Goal: Information Seeking & Learning: Learn about a topic

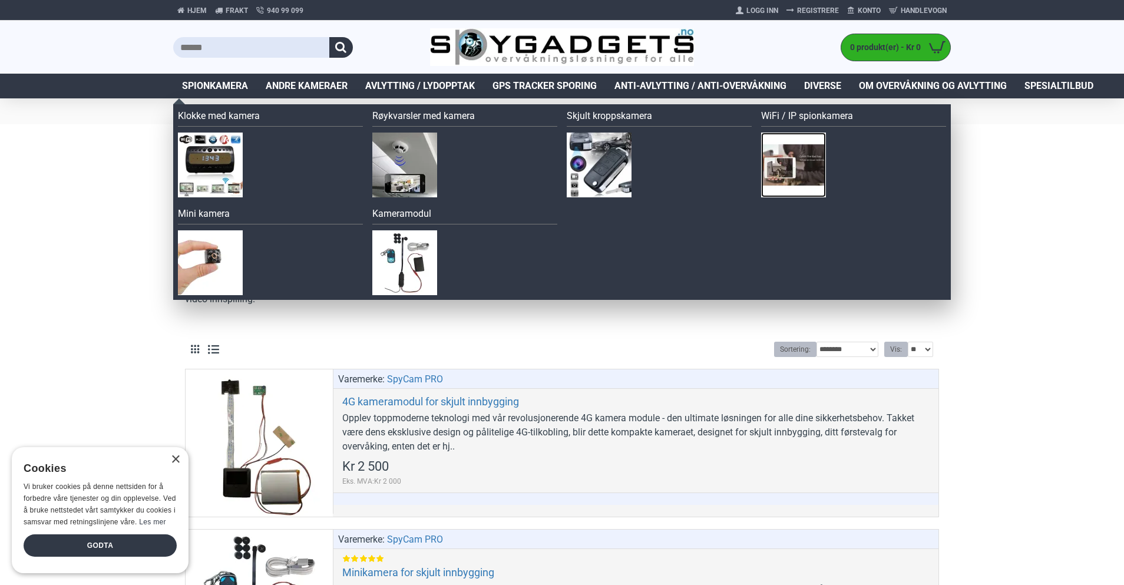
click at [802, 153] on img at bounding box center [793, 165] width 65 height 65
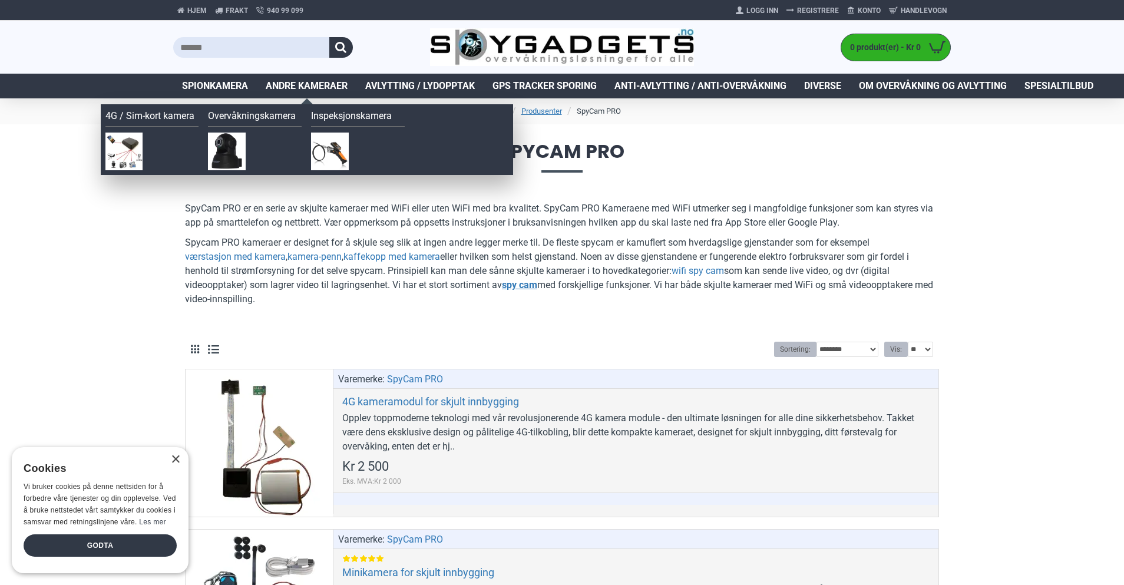
click at [315, 88] on span "Andre kameraer" at bounding box center [307, 86] width 82 height 14
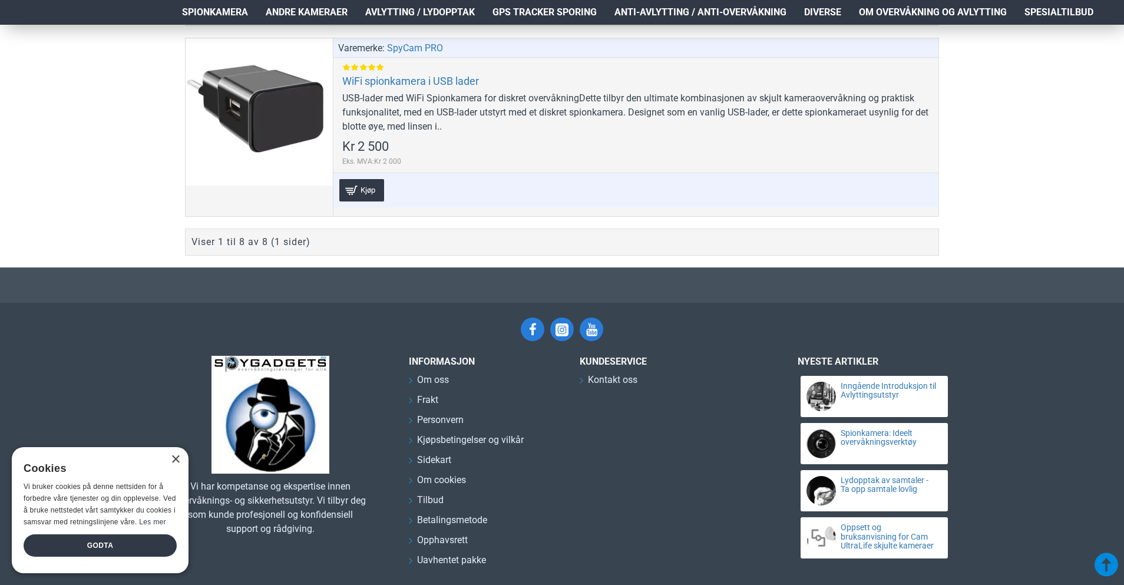
scroll to position [1590, 0]
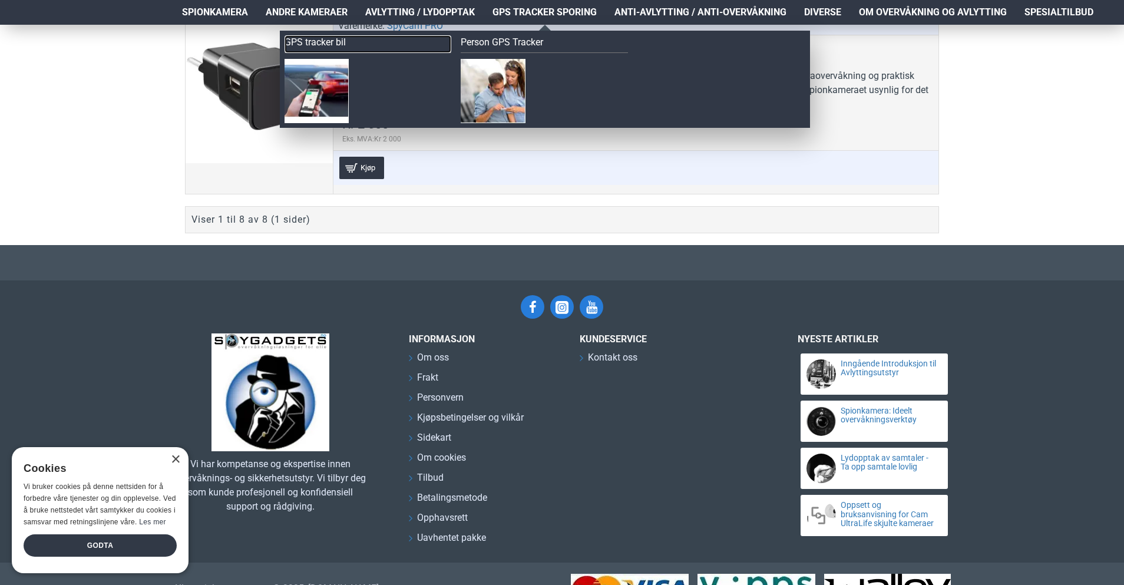
click at [310, 47] on link "GPS tracker bil" at bounding box center [367, 44] width 167 height 18
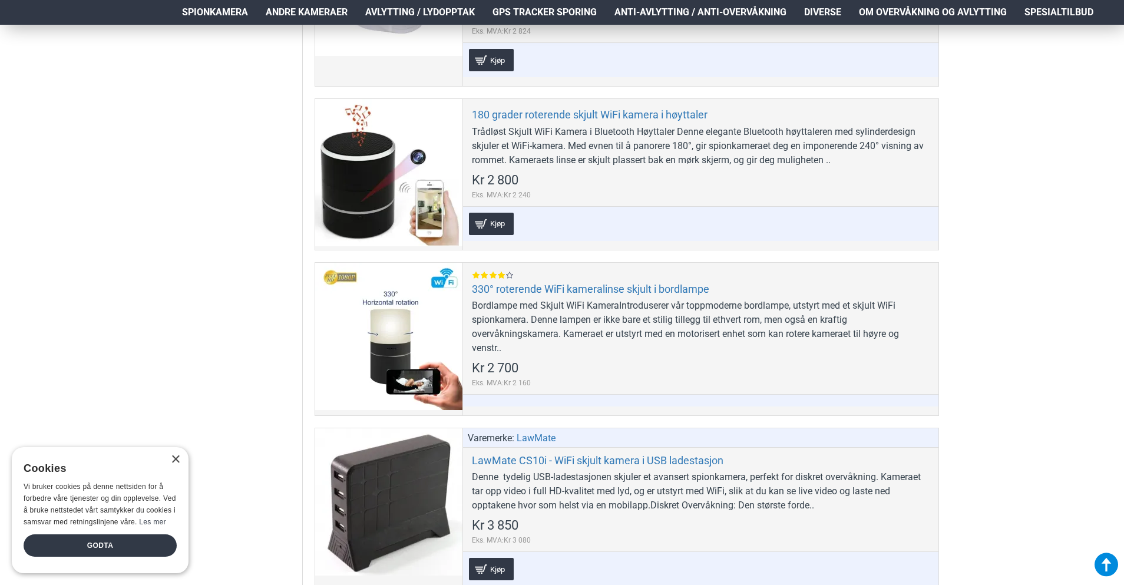
scroll to position [686, 0]
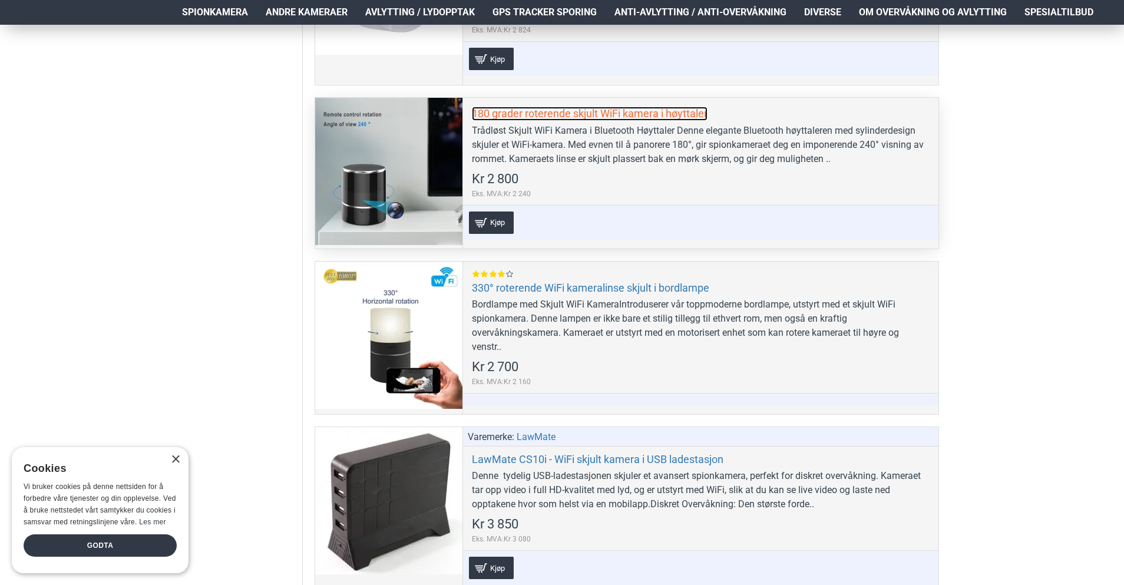
click at [615, 115] on link "180 grader roterende skjult WiFi kamera i høyttaler" at bounding box center [590, 114] width 236 height 14
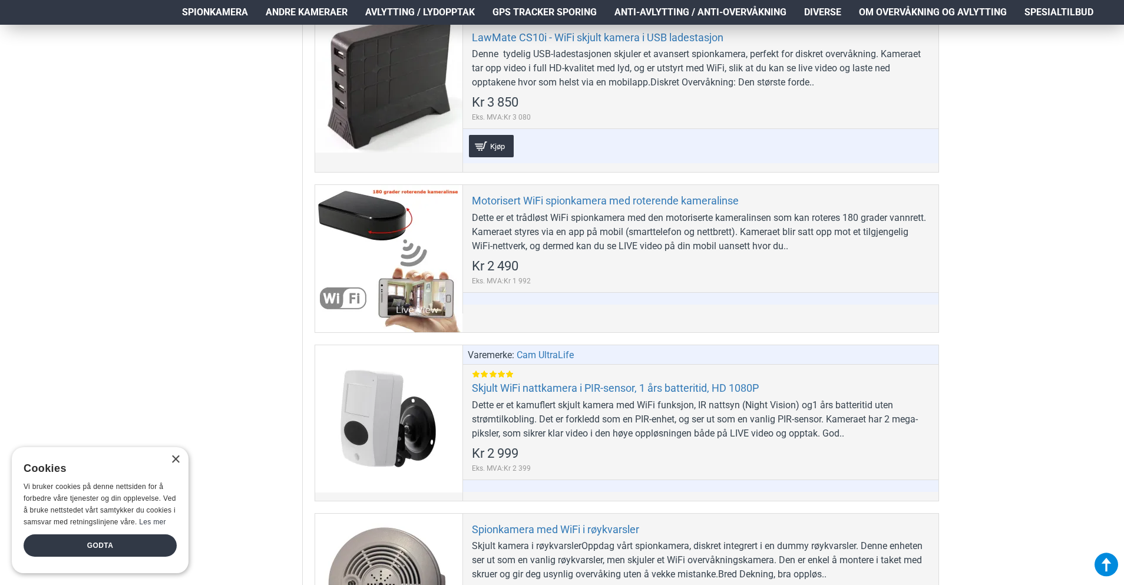
scroll to position [1157, 0]
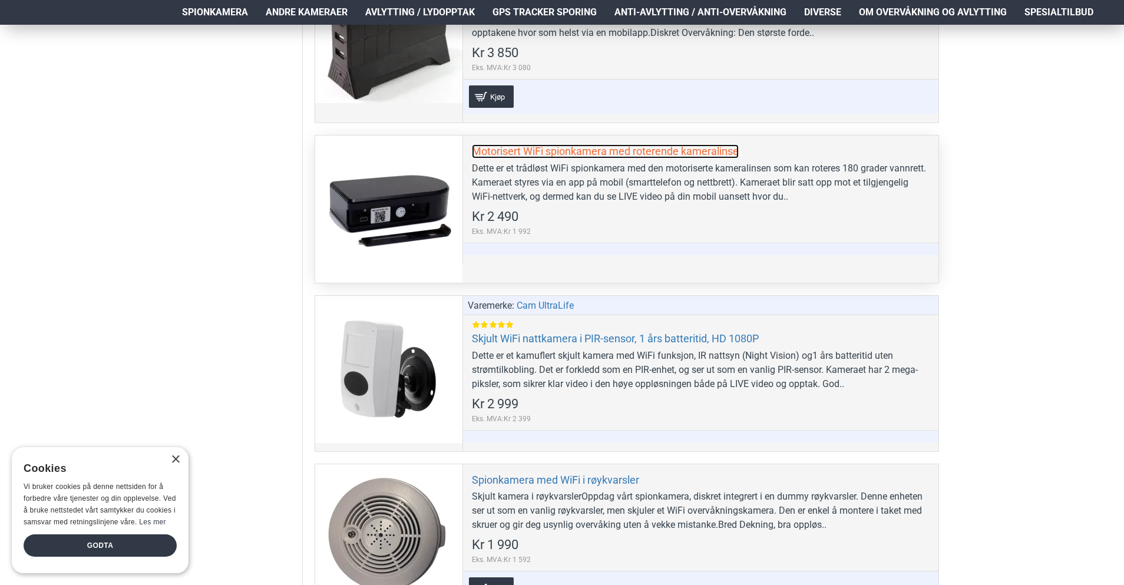
click at [619, 152] on link "Motorisert WiFi spionkamera med roterende kameralinse" at bounding box center [605, 151] width 267 height 14
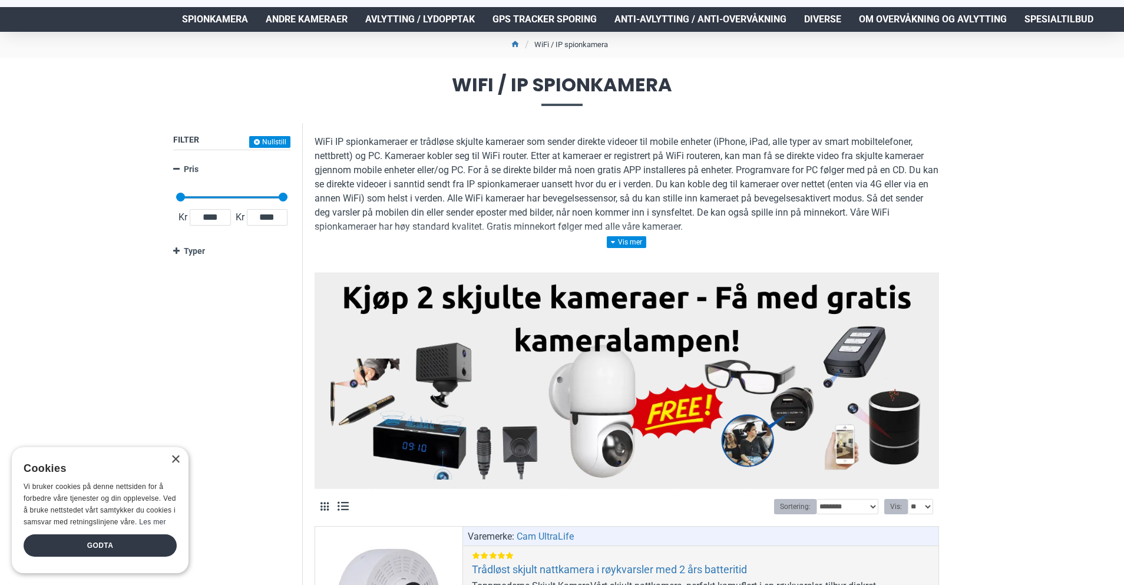
scroll to position [0, 0]
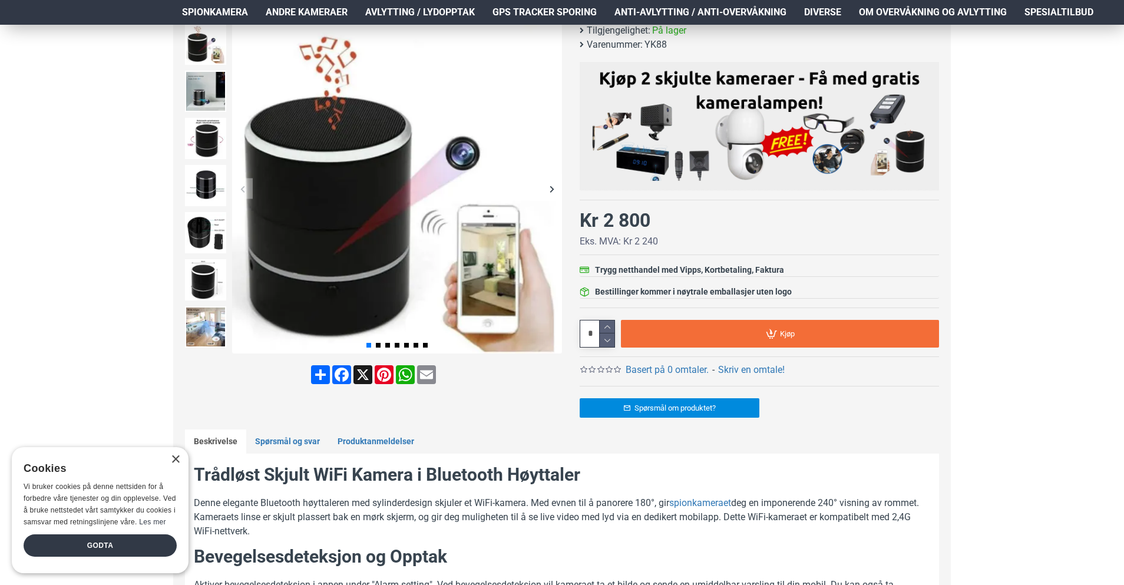
scroll to position [177, 0]
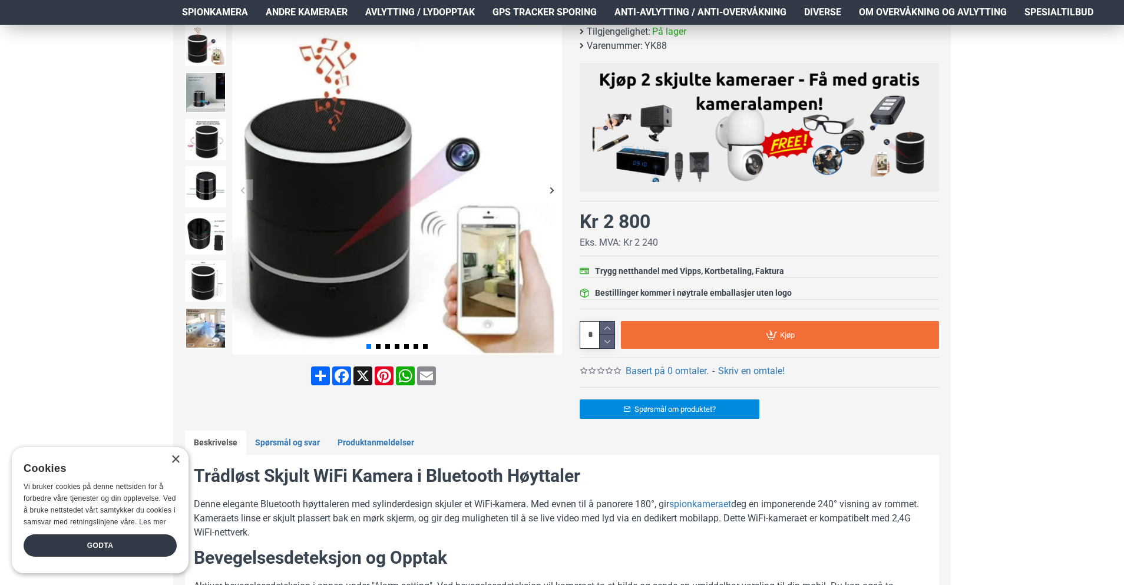
click at [548, 187] on div "Next slide" at bounding box center [551, 190] width 21 height 21
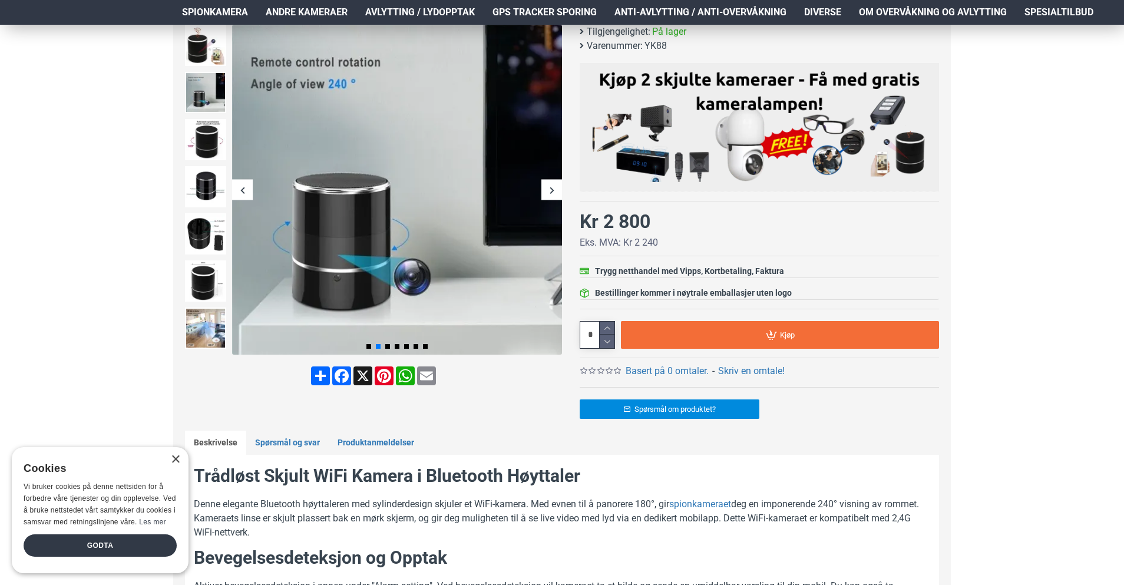
click at [548, 188] on div "Next slide" at bounding box center [551, 190] width 21 height 21
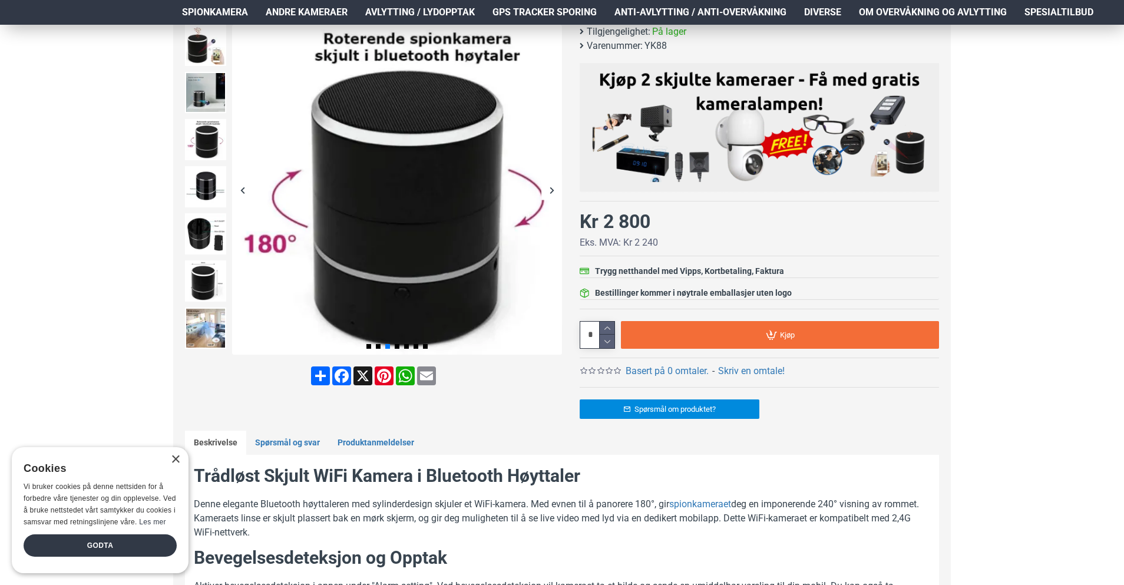
click at [548, 188] on div "Next slide" at bounding box center [551, 190] width 21 height 21
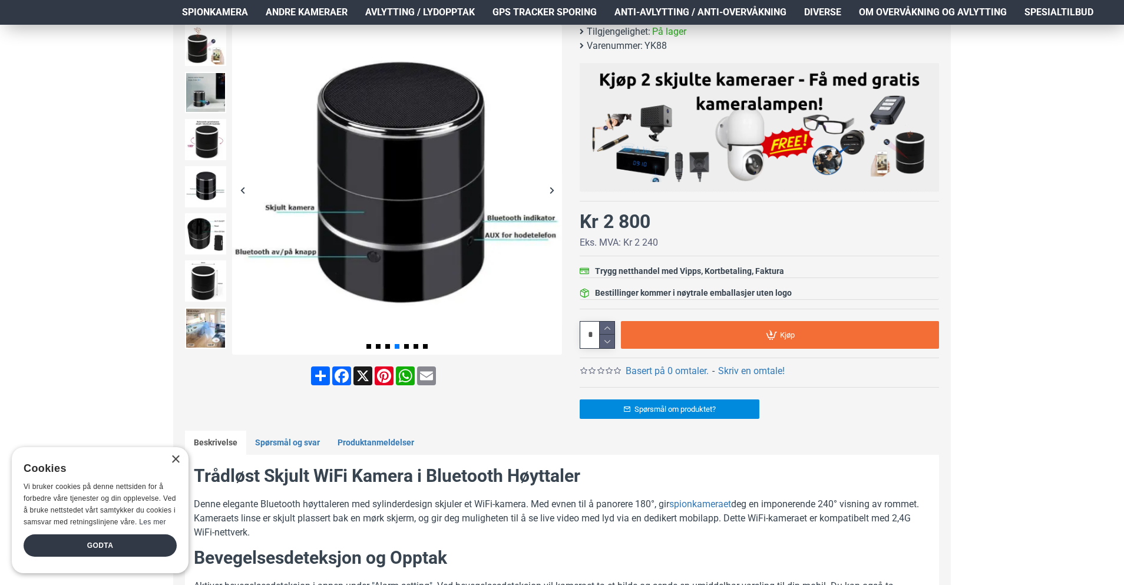
click at [548, 188] on div "Next slide" at bounding box center [551, 190] width 21 height 21
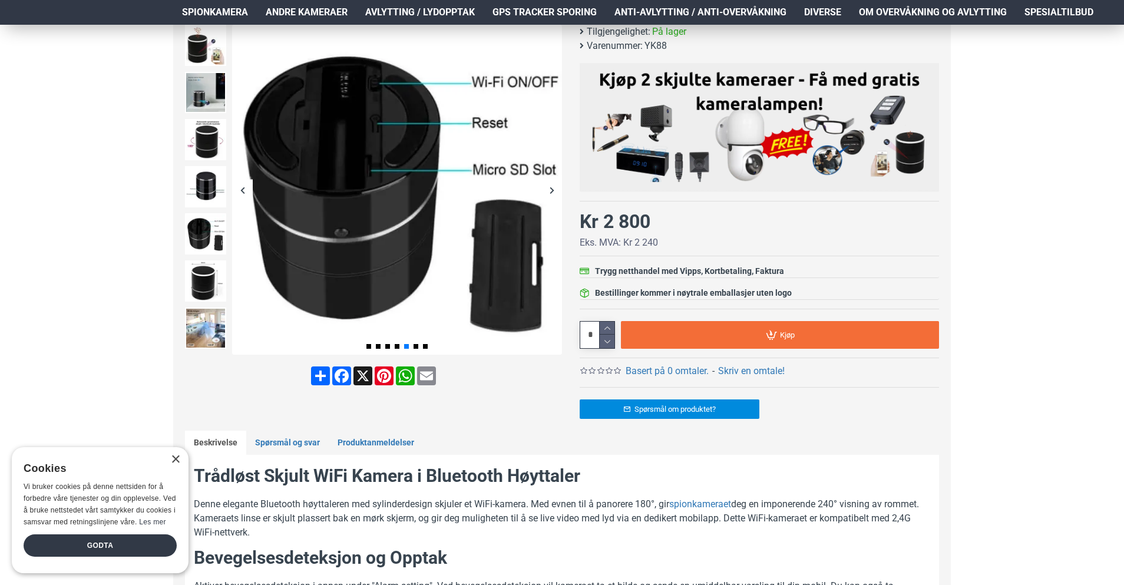
click at [548, 188] on div "Next slide" at bounding box center [551, 190] width 21 height 21
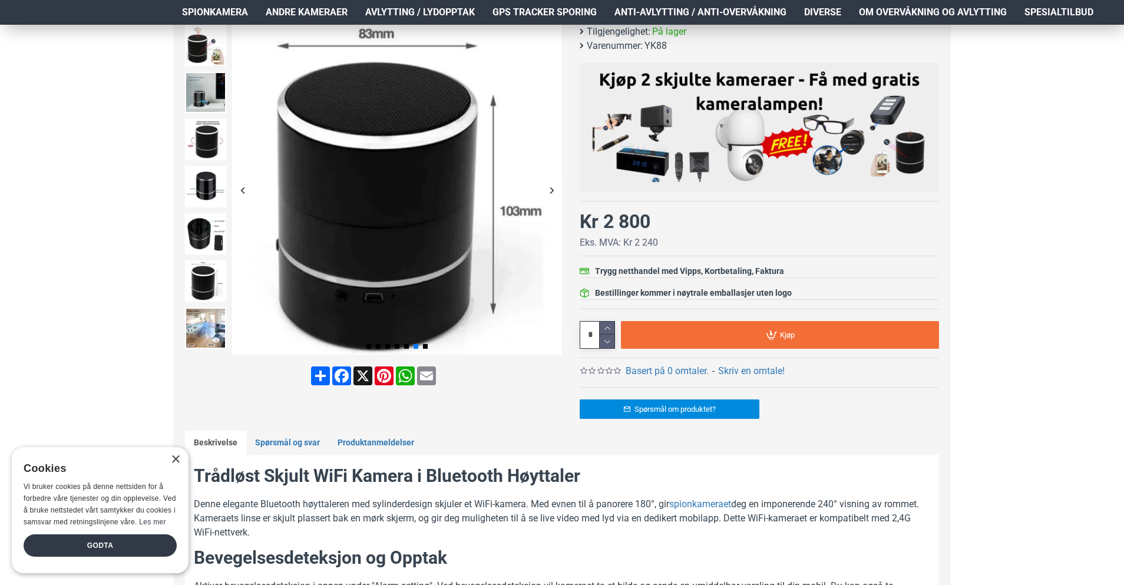
click at [548, 188] on div "Next slide" at bounding box center [551, 190] width 21 height 21
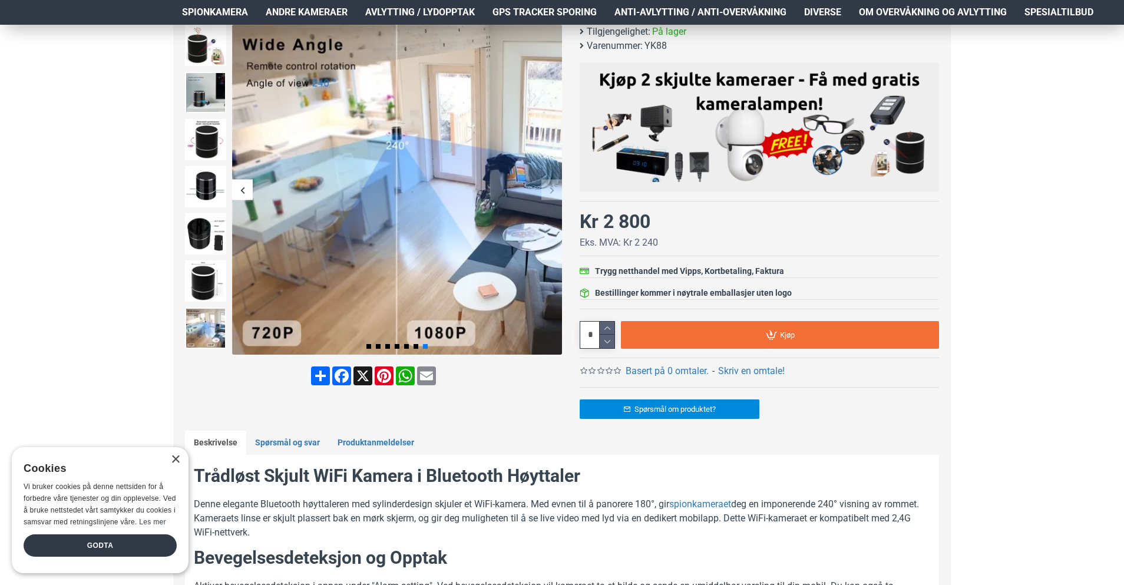
click at [548, 188] on div "Next slide" at bounding box center [551, 190] width 21 height 21
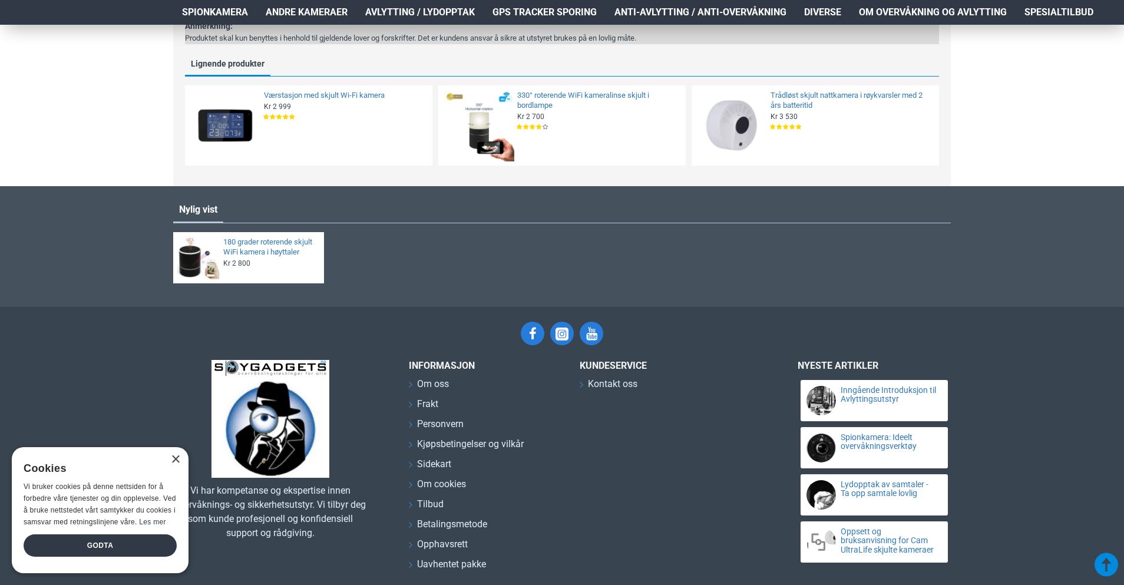
scroll to position [1693, 0]
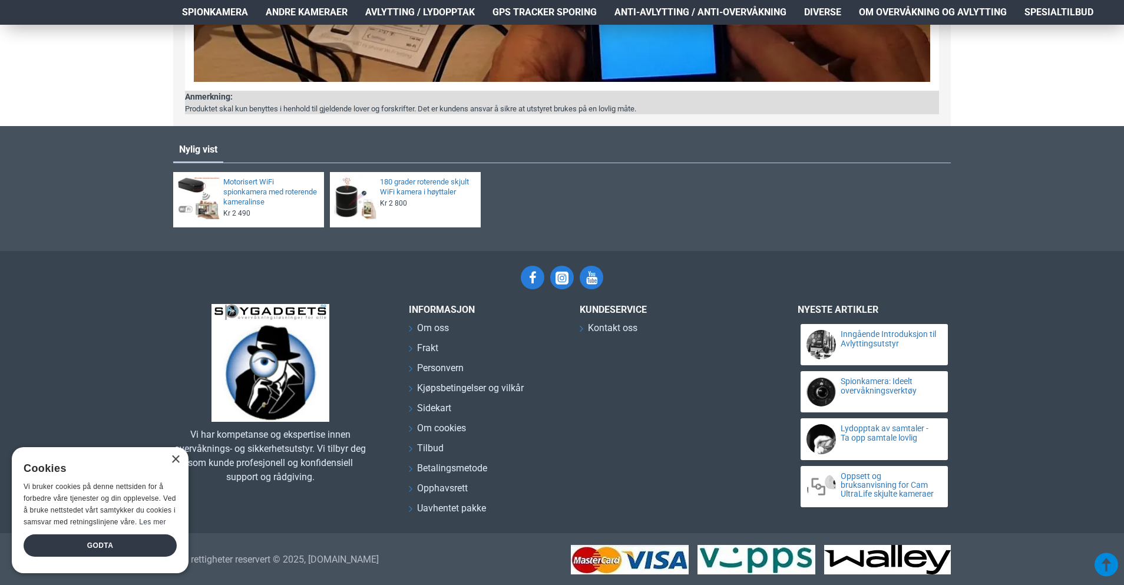
scroll to position [1510, 0]
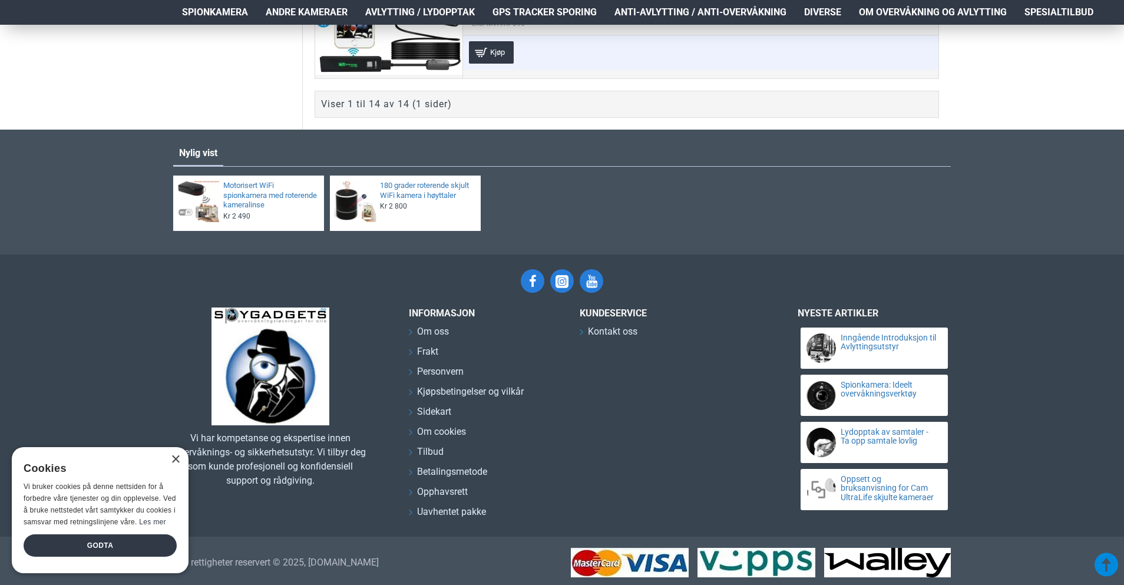
scroll to position [2543, 0]
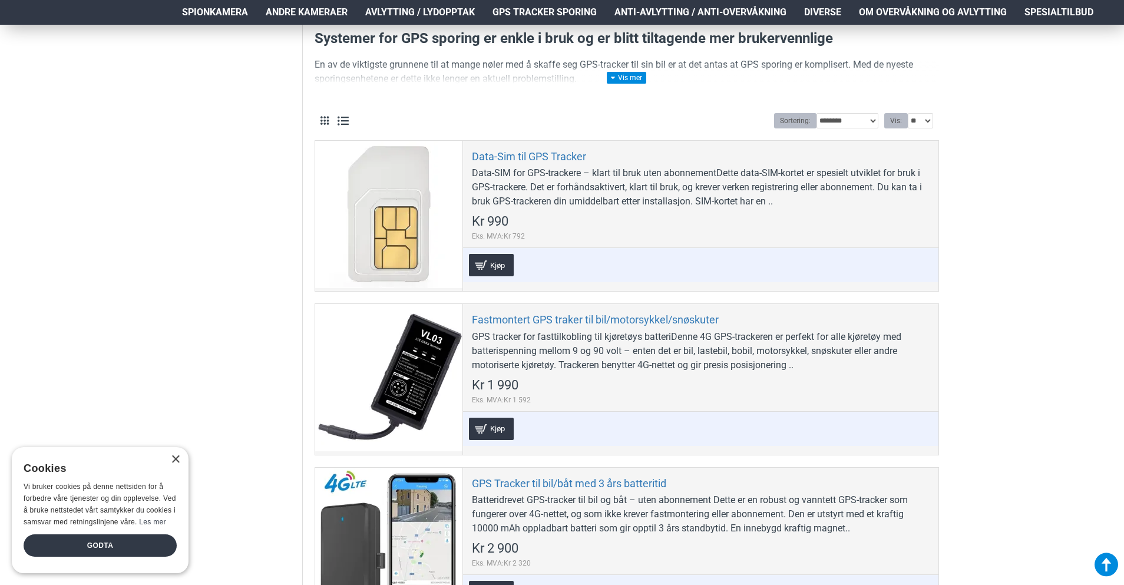
scroll to position [353, 0]
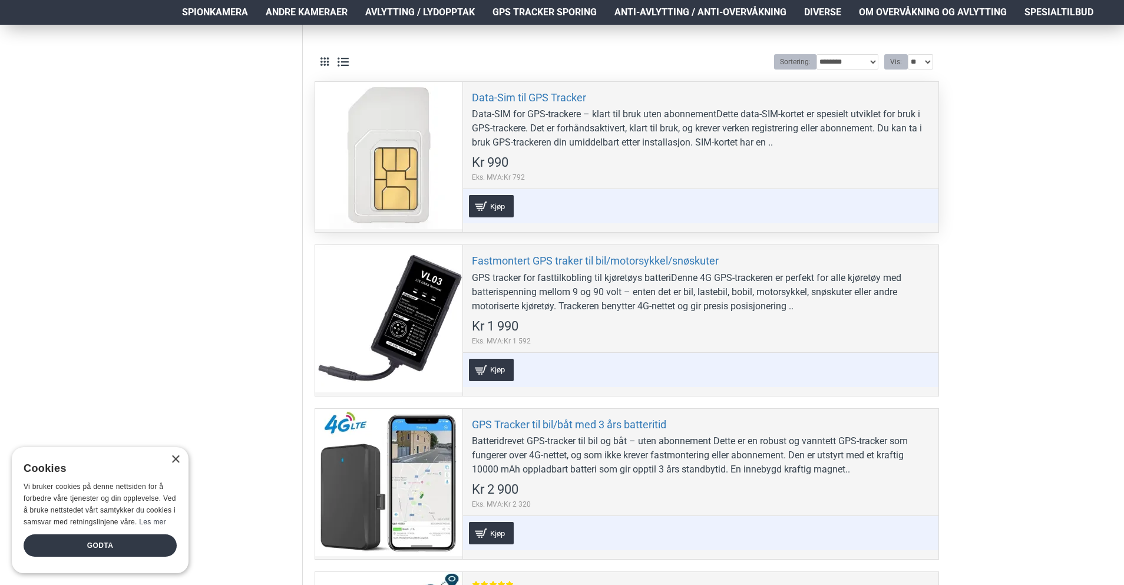
click at [559, 125] on div "Data-SIM for GPS-trackere – klart til bruk uten abonnementDette data-SIM-kortet…" at bounding box center [701, 128] width 458 height 42
click at [529, 94] on link "Data-Sim til GPS Tracker" at bounding box center [529, 98] width 114 height 14
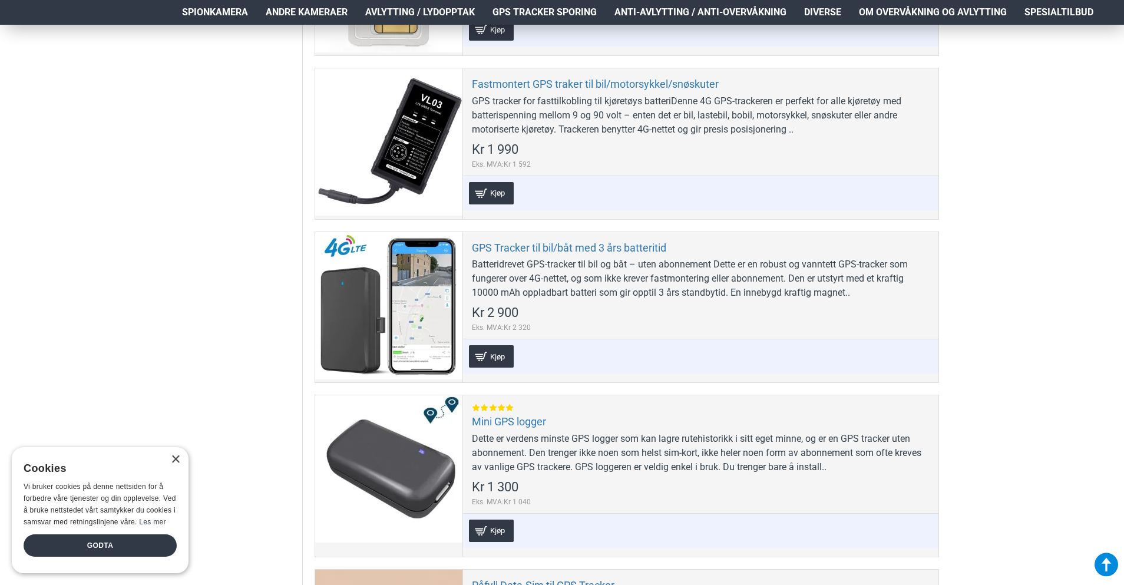
scroll to position [589, 0]
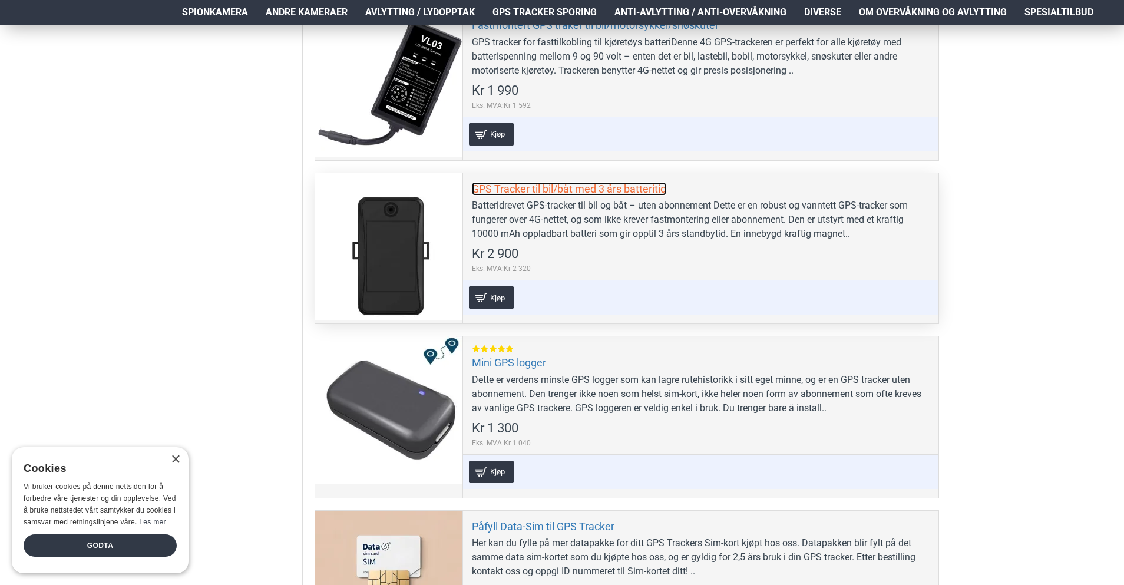
click at [579, 189] on link "GPS Tracker til bil/båt med 3 års batteritid" at bounding box center [569, 189] width 194 height 14
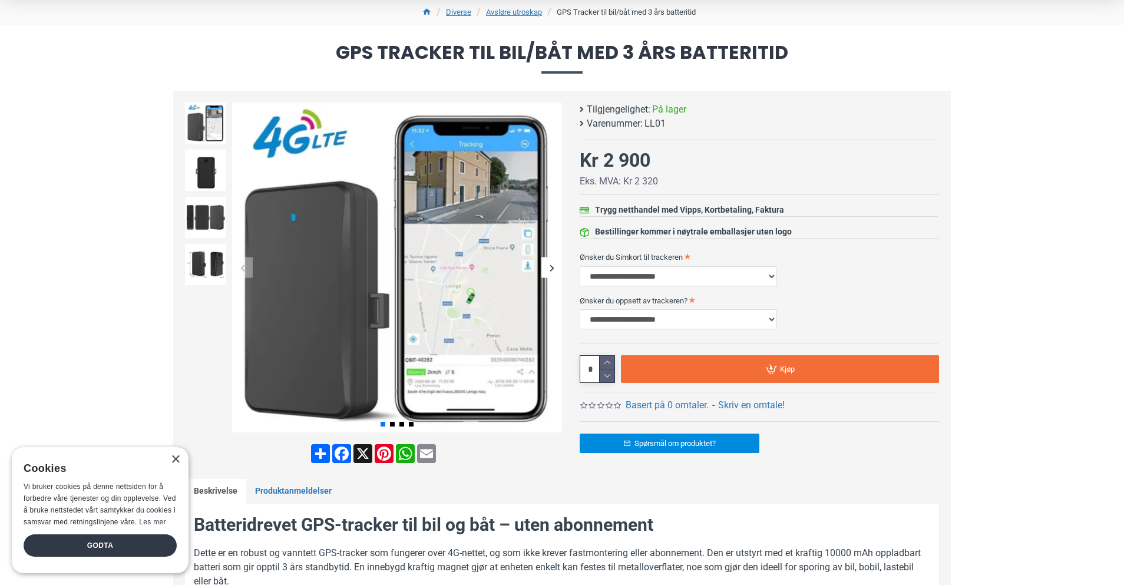
scroll to position [118, 0]
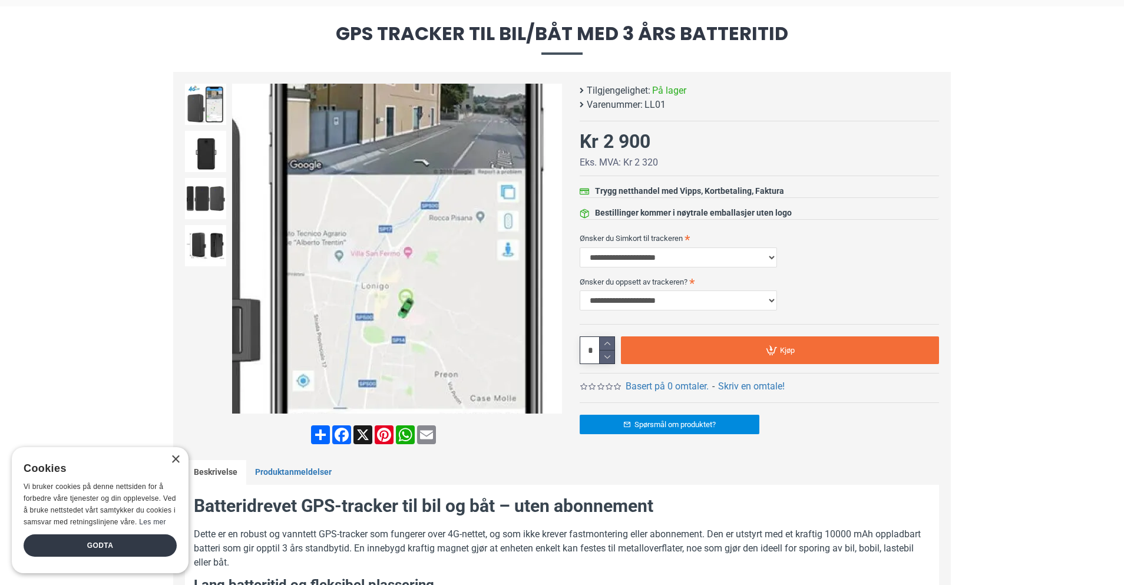
click at [553, 244] on div "Next slide" at bounding box center [551, 249] width 21 height 21
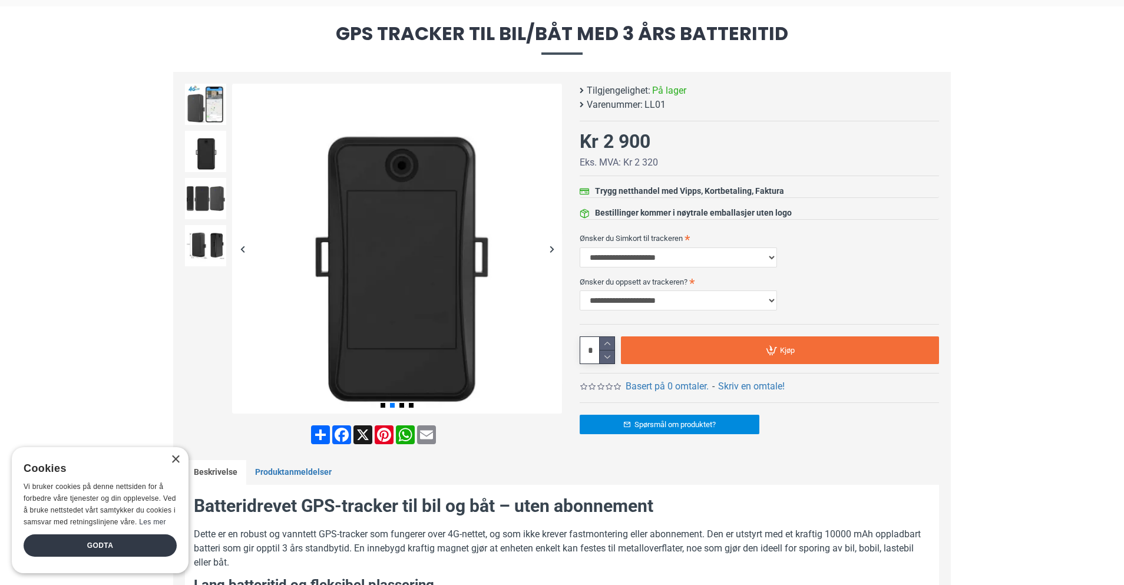
click at [552, 247] on div "Next slide" at bounding box center [551, 249] width 21 height 21
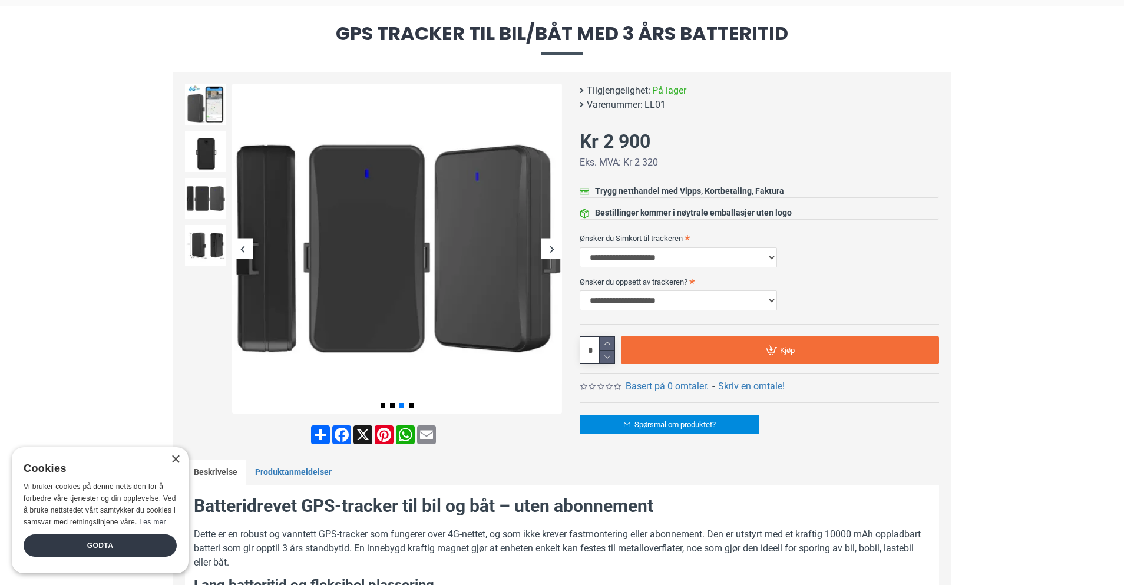
click at [552, 247] on div "Next slide" at bounding box center [551, 249] width 21 height 21
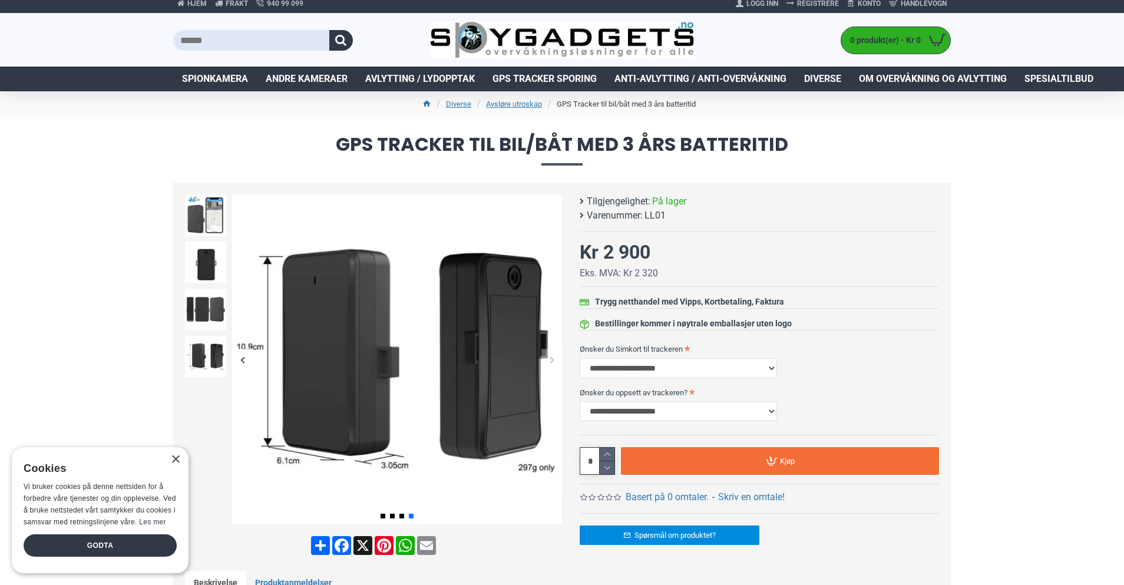
scroll to position [0, 0]
